Goal: Task Accomplishment & Management: Complete application form

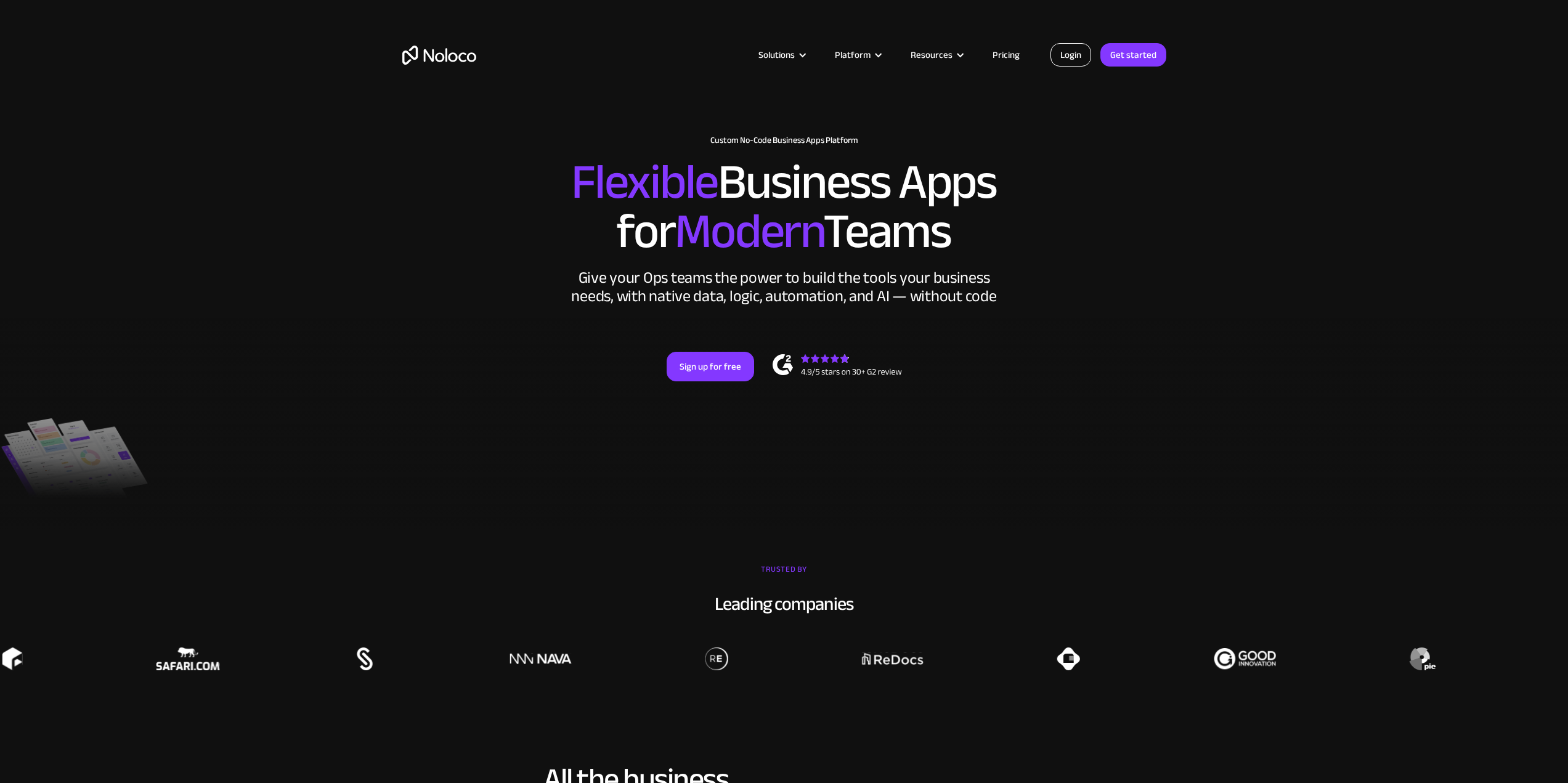
click at [1091, 51] on link "Login" at bounding box center [1071, 55] width 41 height 23
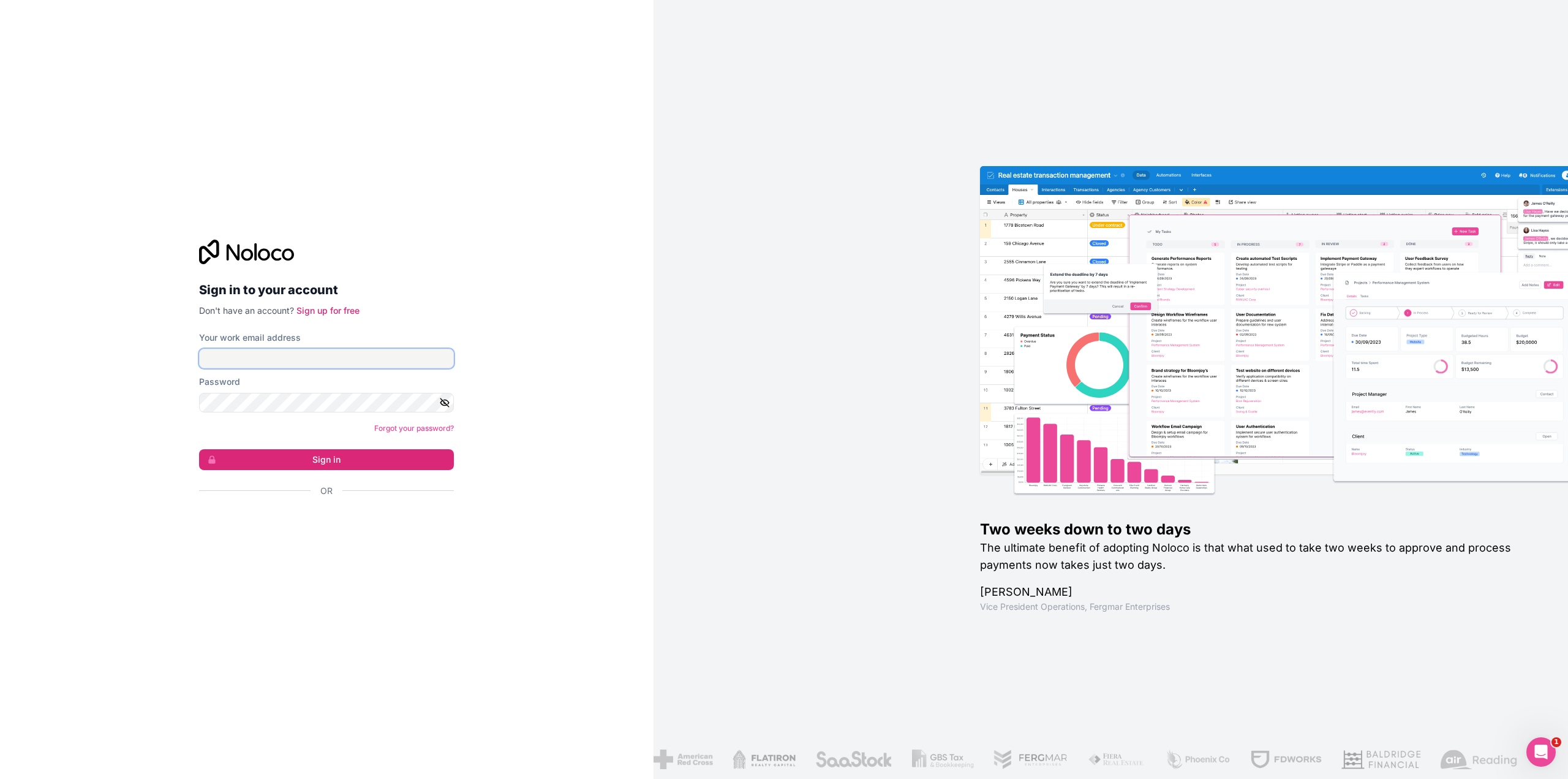
type input "[EMAIL_ADDRESS][DOMAIN_NAME]"
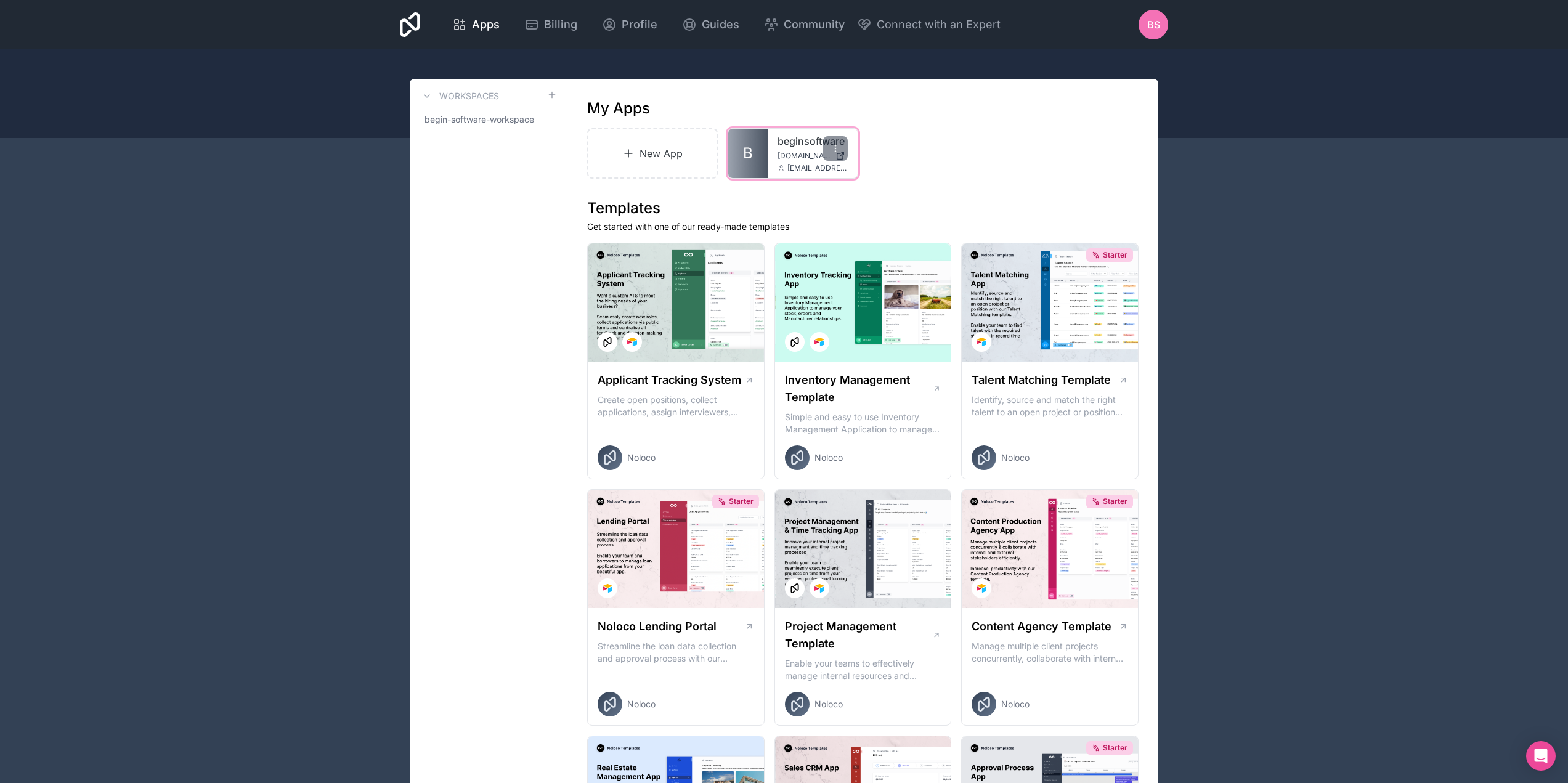
click at [771, 146] on div "beginsoftware beginsoftware.noloco.co automations-user@beginsoftware.com" at bounding box center [812, 154] width 90 height 49
click at [793, 150] on div "beginsoftware beginsoftware.noloco.co automations-user@beginsoftware.com" at bounding box center [812, 154] width 90 height 49
click at [798, 141] on link "beginsoftware" at bounding box center [812, 141] width 70 height 14
click at [801, 146] on link "beginsoftware" at bounding box center [812, 141] width 70 height 14
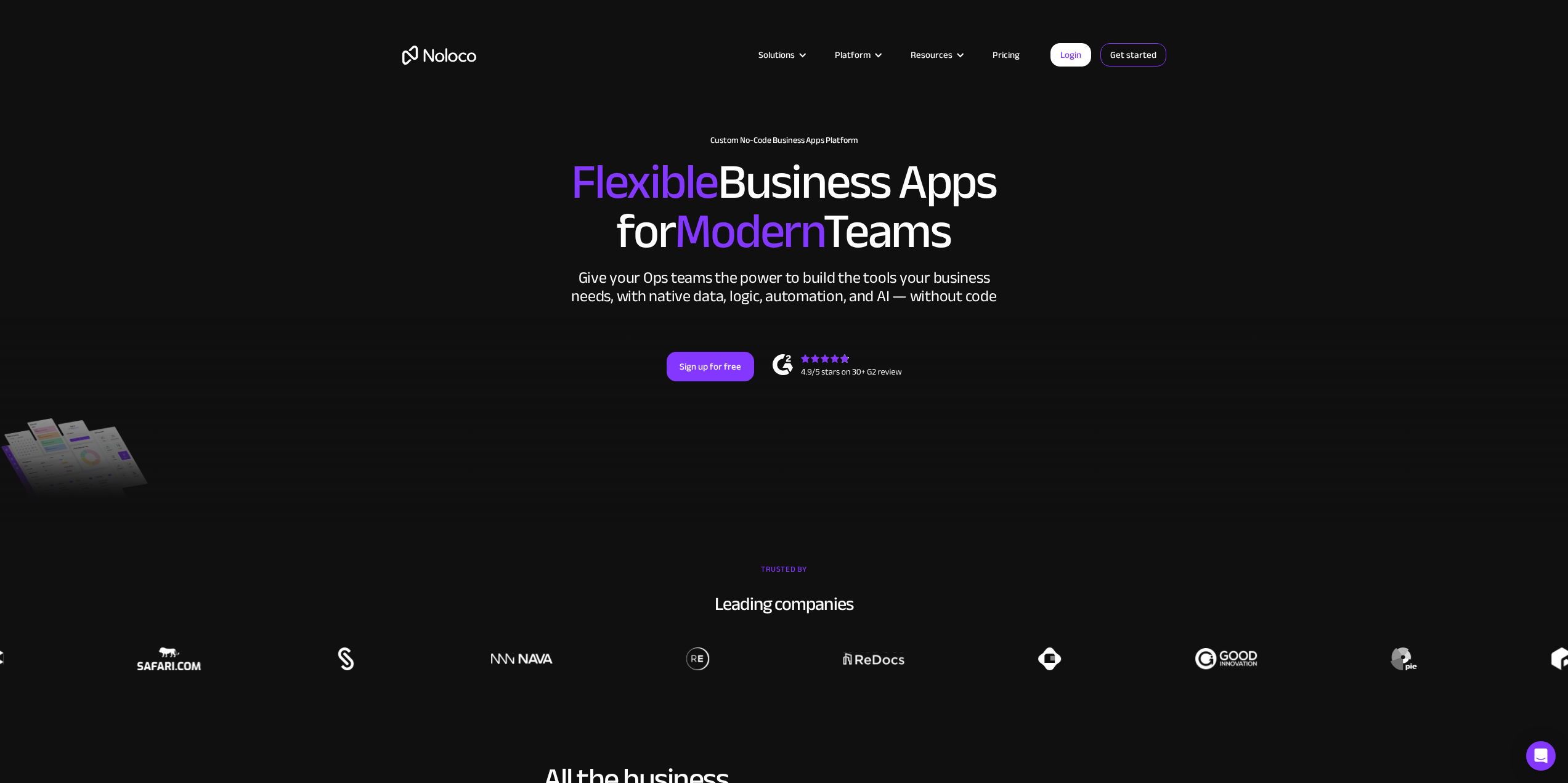
click at [0, 0] on link "Get started" at bounding box center [0, 0] width 0 height 0
